Goal: Information Seeking & Learning: Learn about a topic

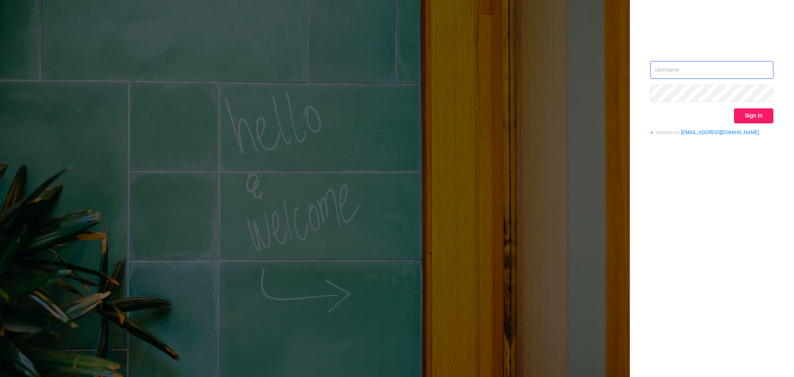
type input "rbelisha@mediaocean.com"
click at [765, 112] on button "Sign in" at bounding box center [753, 115] width 39 height 15
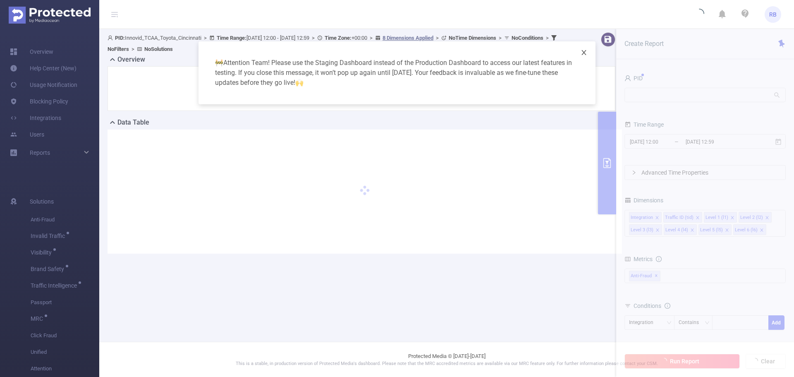
click at [585, 50] on icon "icon: close" at bounding box center [584, 52] width 7 height 7
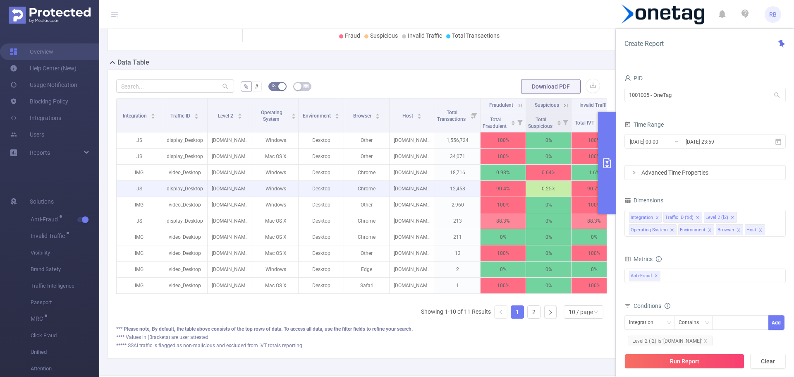
scroll to position [211, 0]
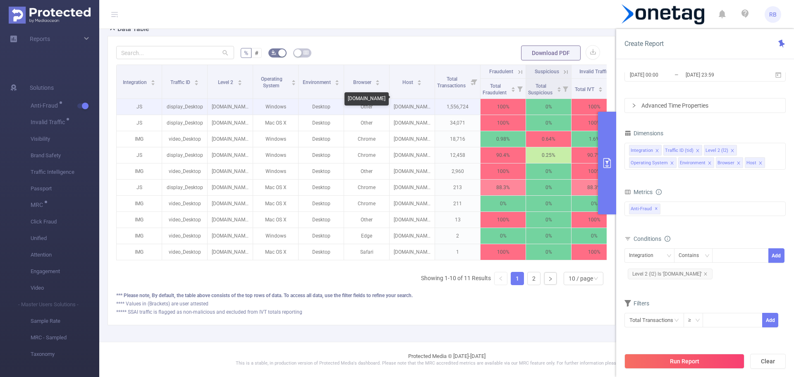
click at [402, 99] on p "feathermc.com" at bounding box center [412, 107] width 45 height 16
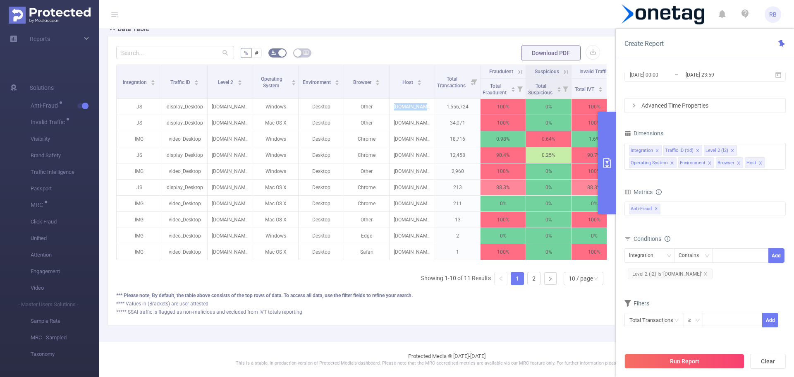
scroll to position [0, 18]
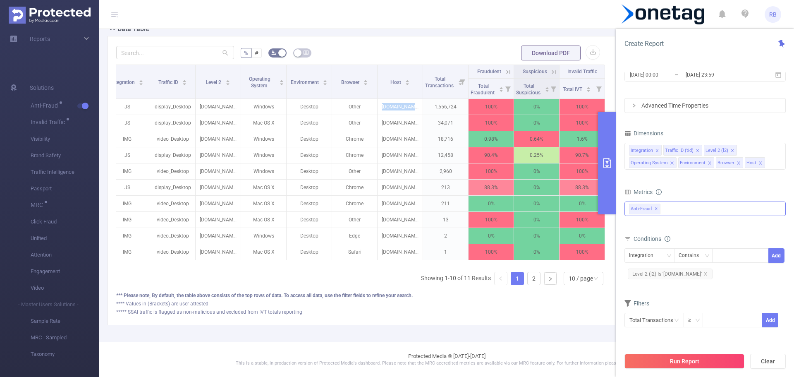
click at [708, 210] on div "Anti-Fraud ✕" at bounding box center [705, 208] width 161 height 14
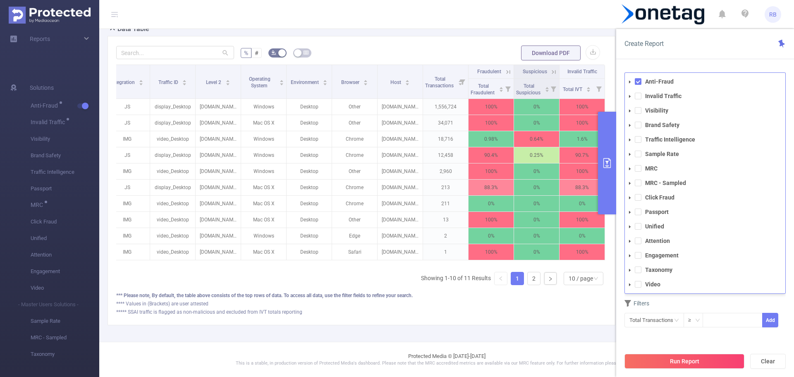
click at [408, 36] on div "% # Download PDF Integration Traffic ID Level 2 Operating System Environment Br…" at bounding box center [362, 180] width 508 height 289
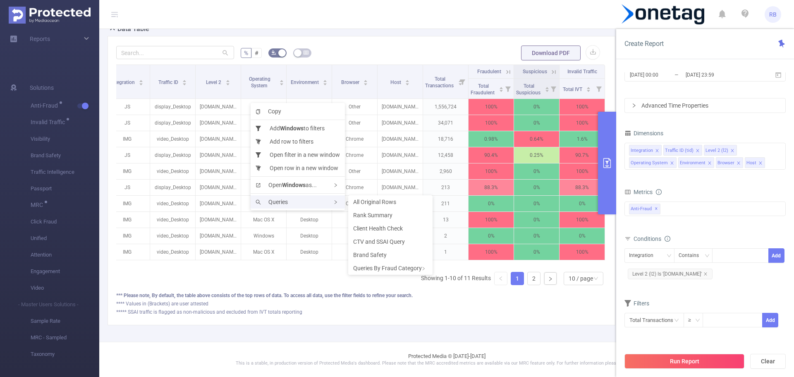
click at [285, 199] on span "Queries" at bounding box center [272, 202] width 32 height 7
click at [382, 264] on div "Queries By Fraud Category" at bounding box center [390, 267] width 84 height 13
click at [472, 293] on span "Inventory Review" at bounding box center [462, 294] width 44 height 7
